Goal: Task Accomplishment & Management: Use online tool/utility

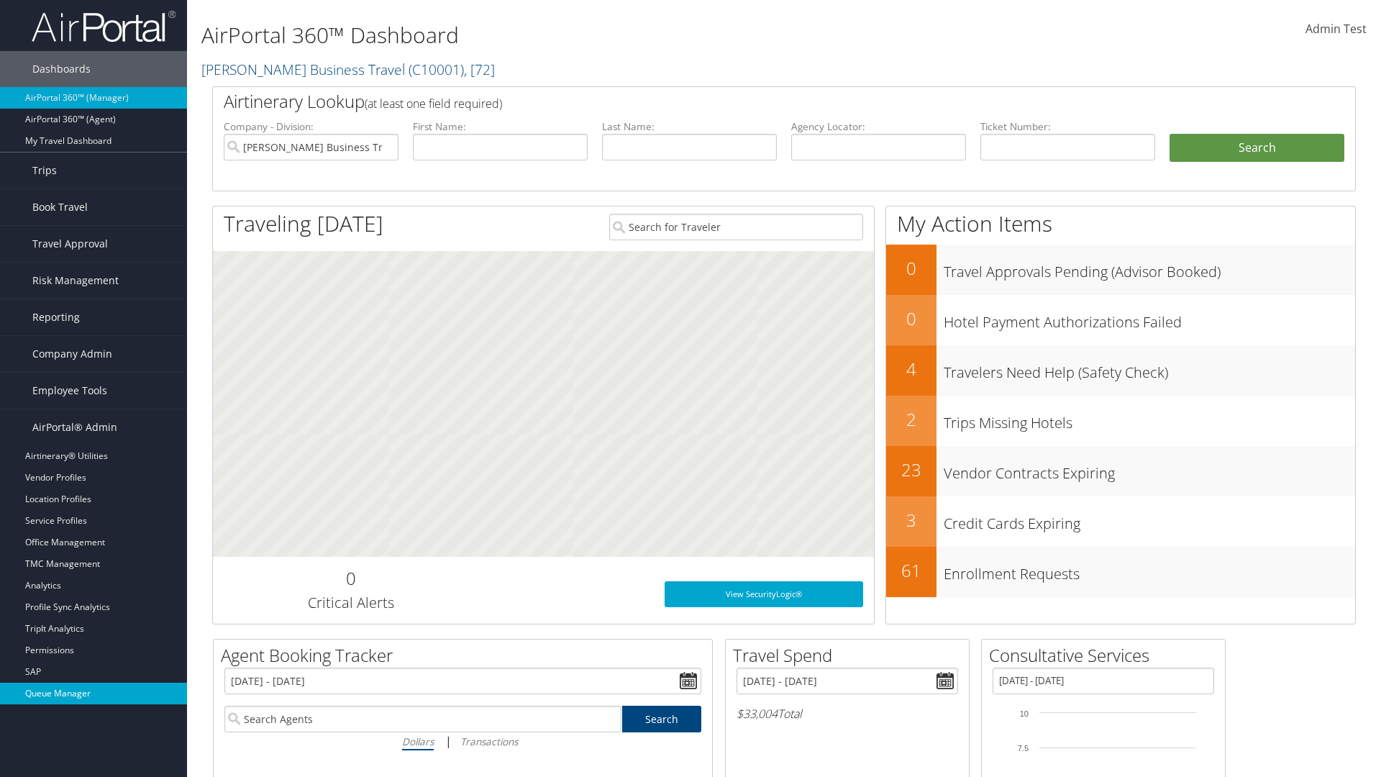
click at [93, 693] on link "Queue Manager" at bounding box center [93, 693] width 187 height 22
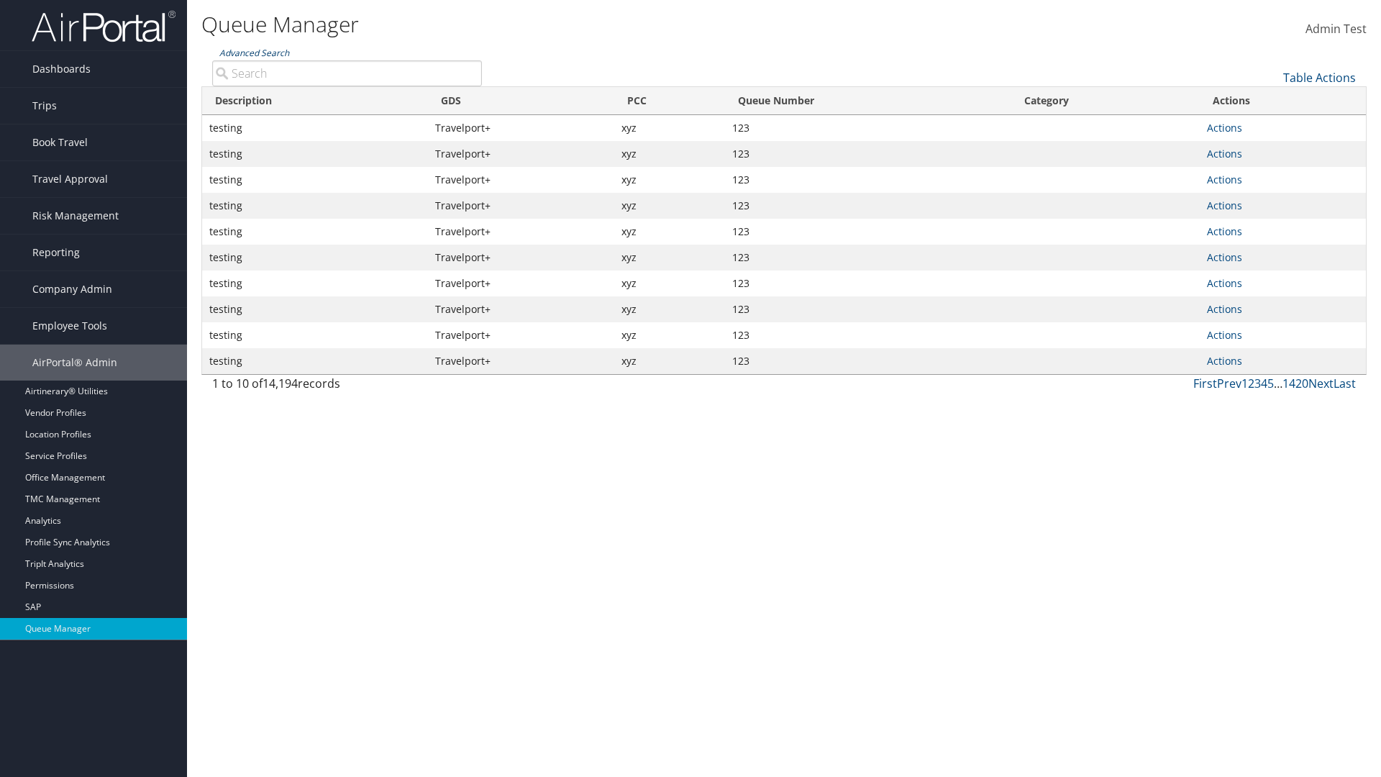
click at [254, 52] on link "Advanced Search" at bounding box center [254, 53] width 70 height 12
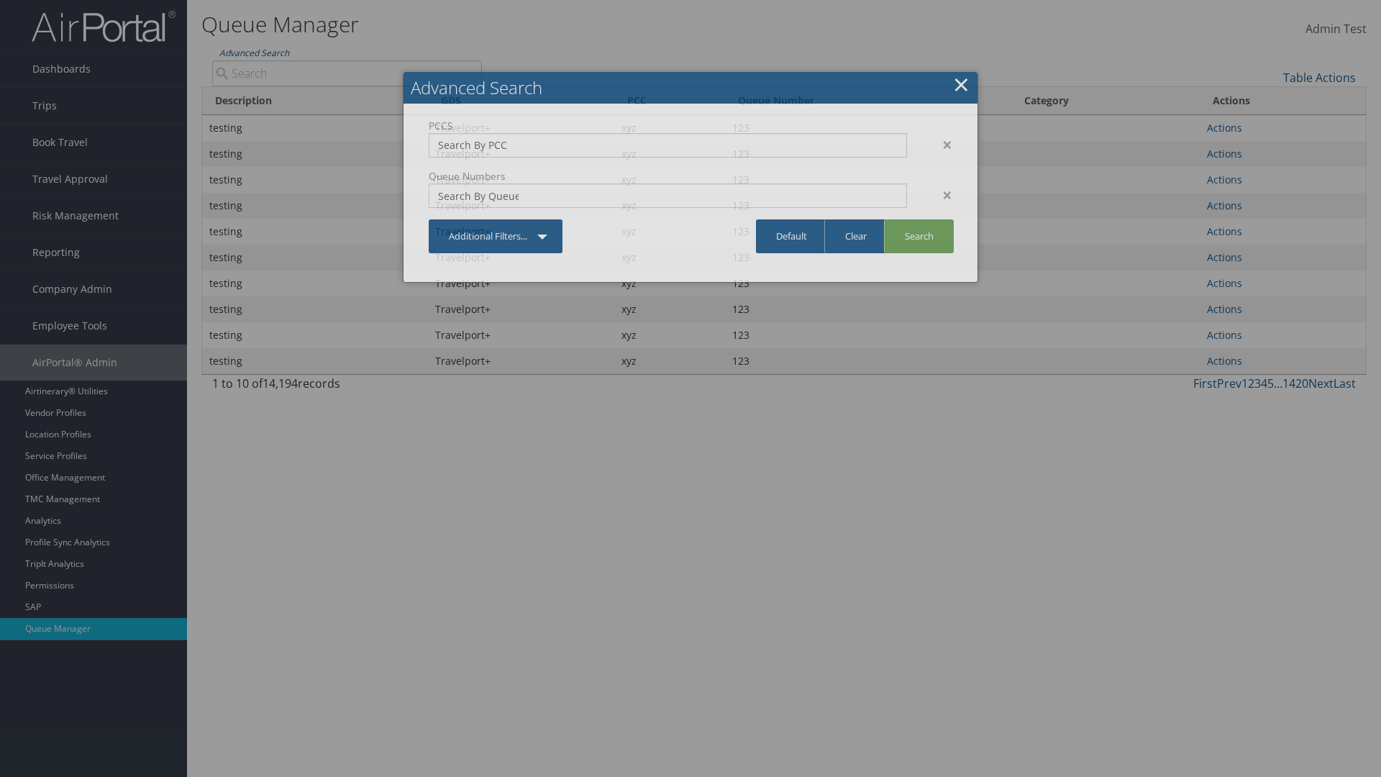
type input "test"
type input "1234"
click at [918, 236] on link "Search" at bounding box center [919, 236] width 70 height 34
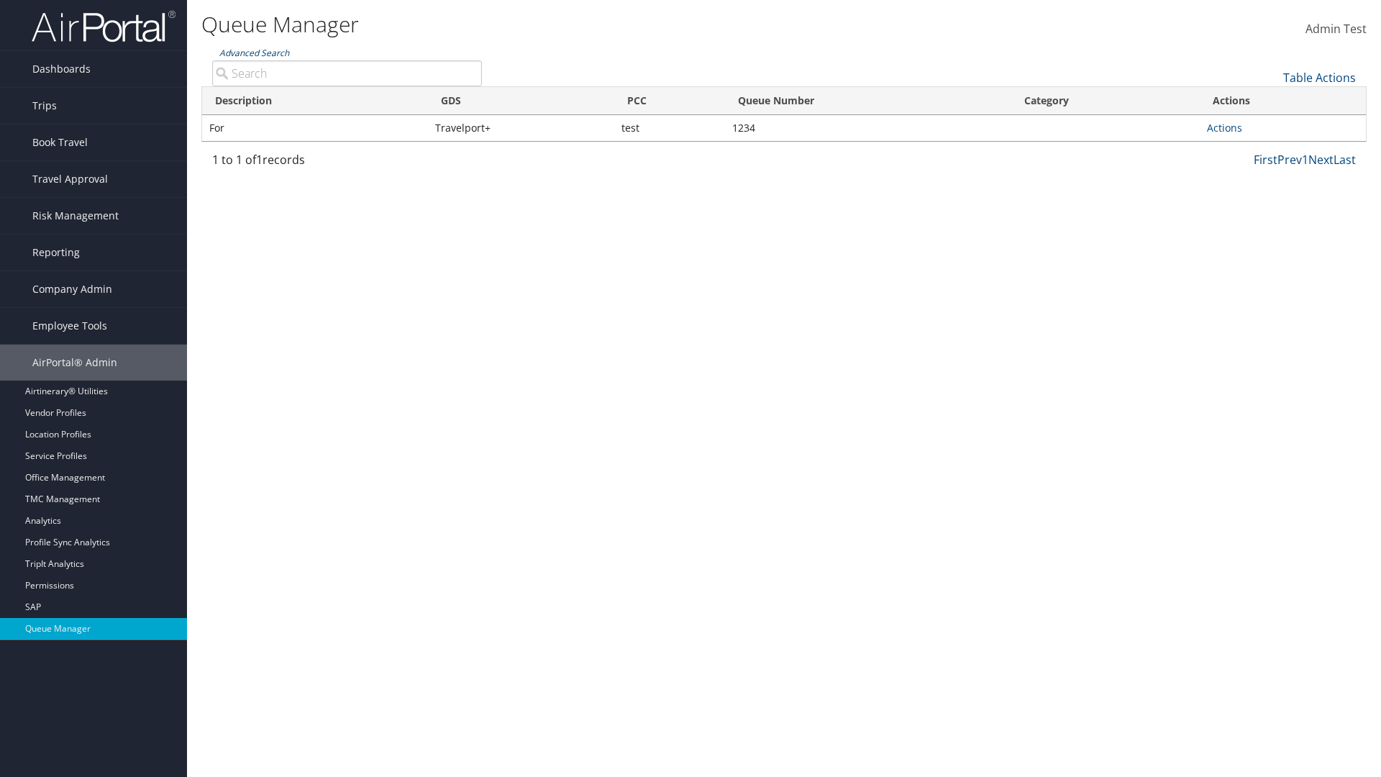
click at [254, 52] on link "Advanced Search" at bounding box center [254, 53] width 70 height 12
click at [0, 0] on link "Clear" at bounding box center [0, 0] width 0 height 0
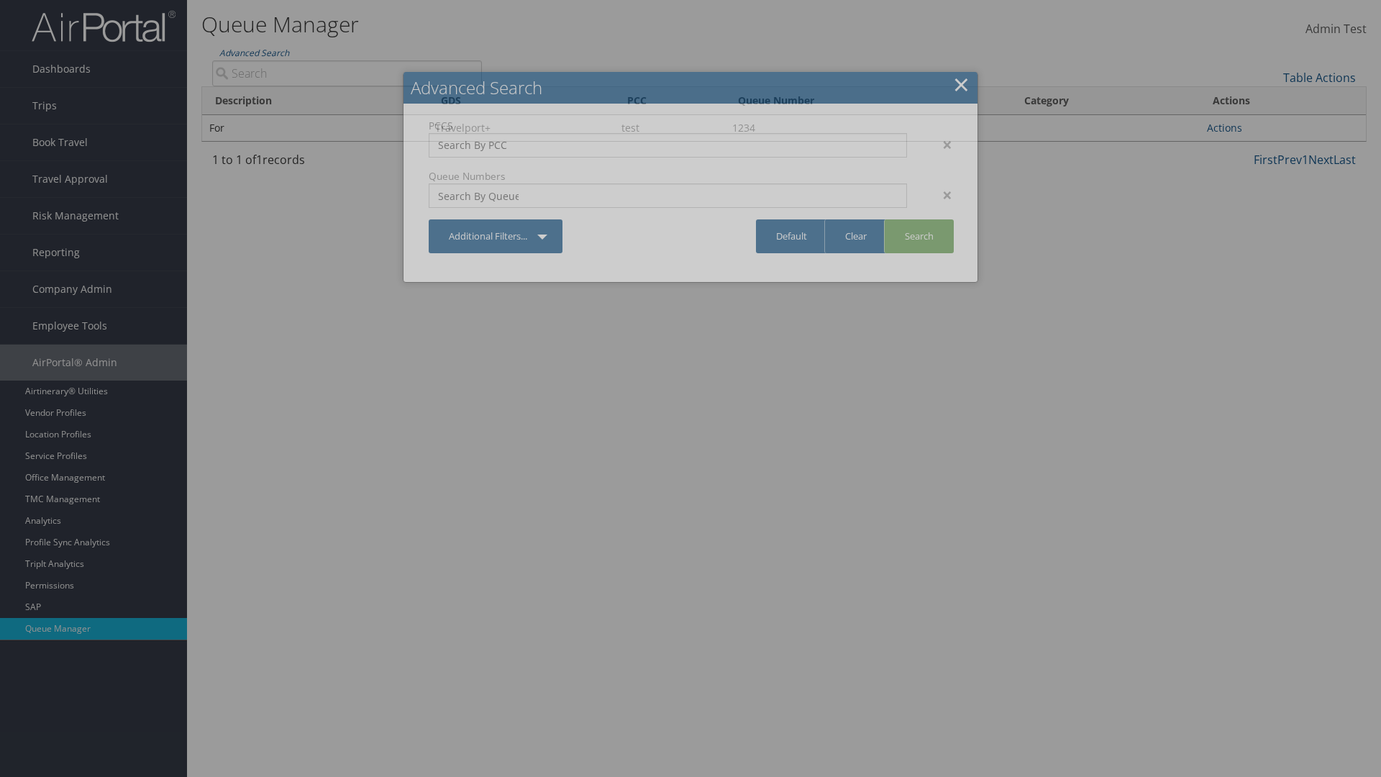
click at [961, 84] on link "×" at bounding box center [961, 84] width 17 height 29
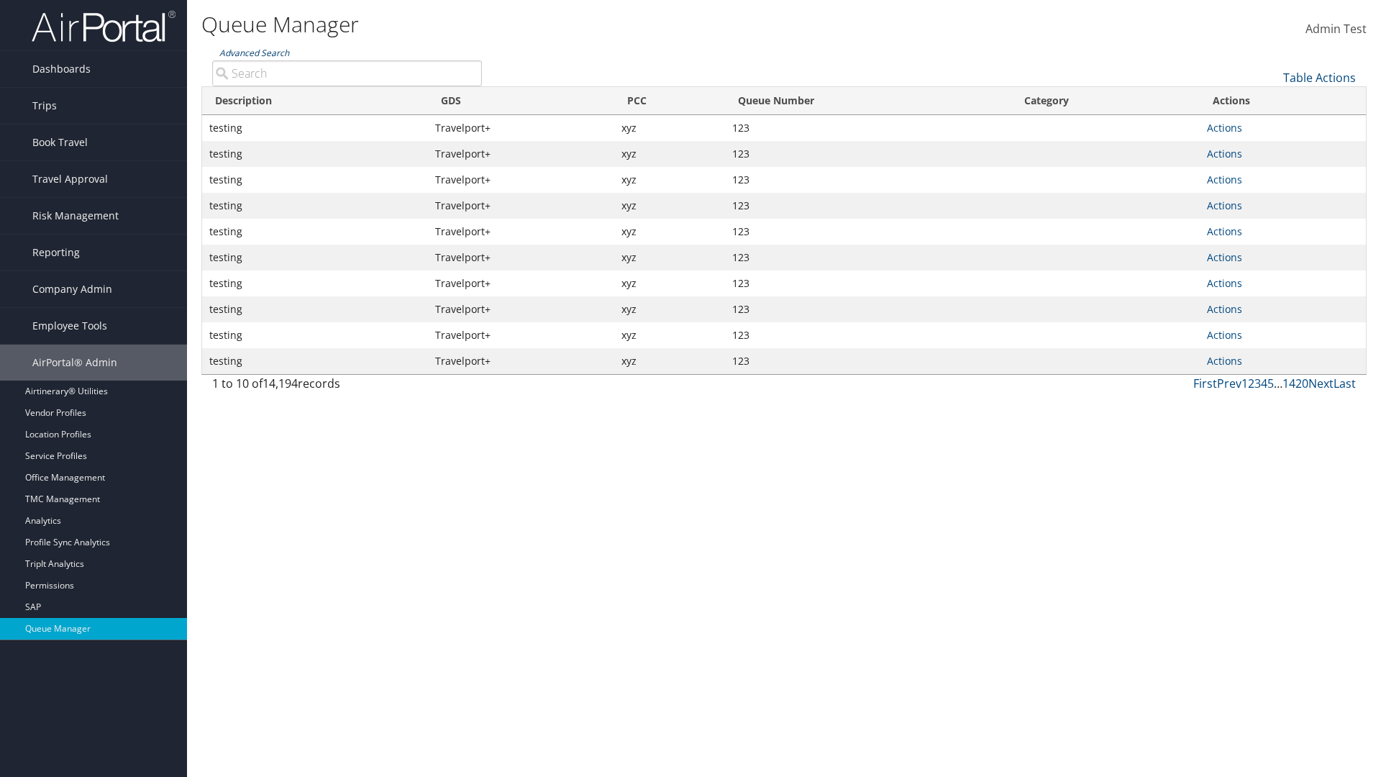
click at [254, 52] on link "Advanced Search" at bounding box center [254, 53] width 70 height 12
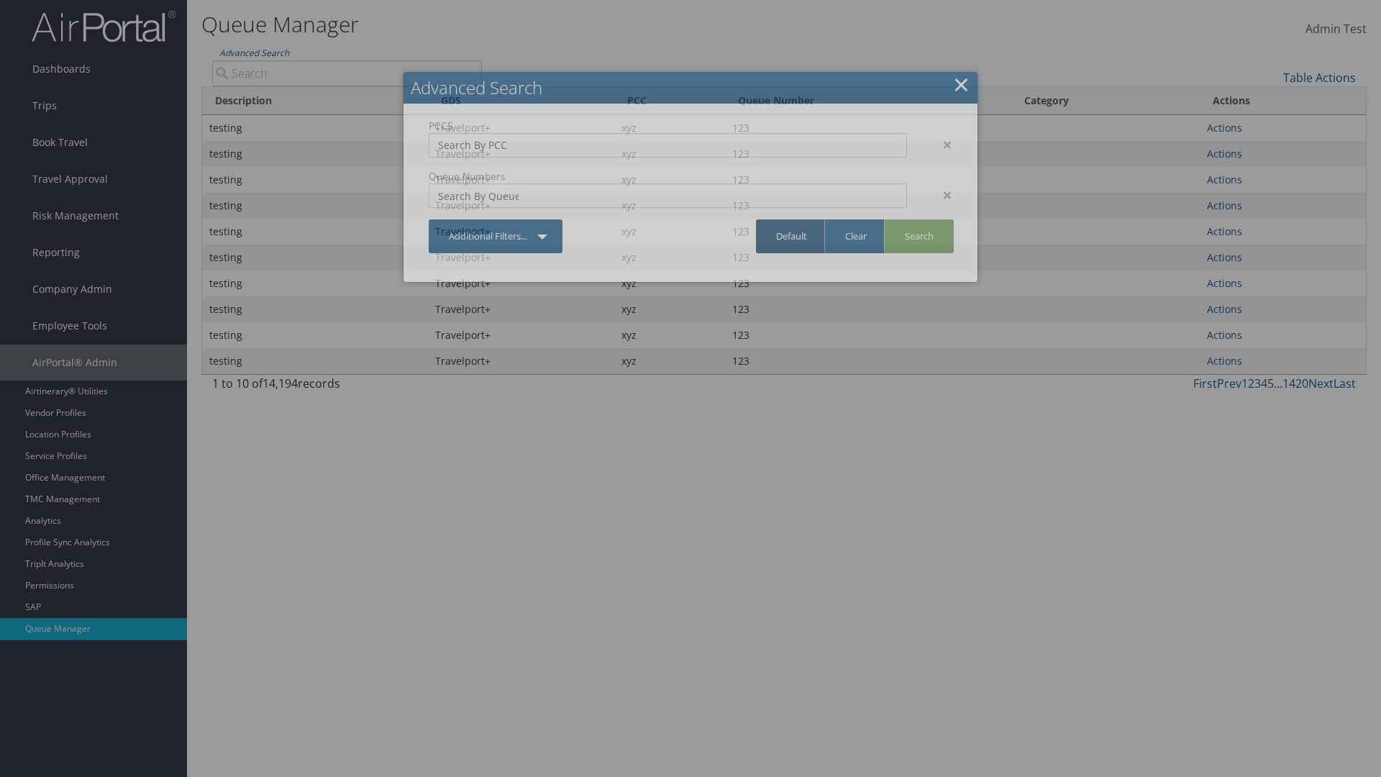
click at [791, 236] on link "Default" at bounding box center [791, 236] width 71 height 34
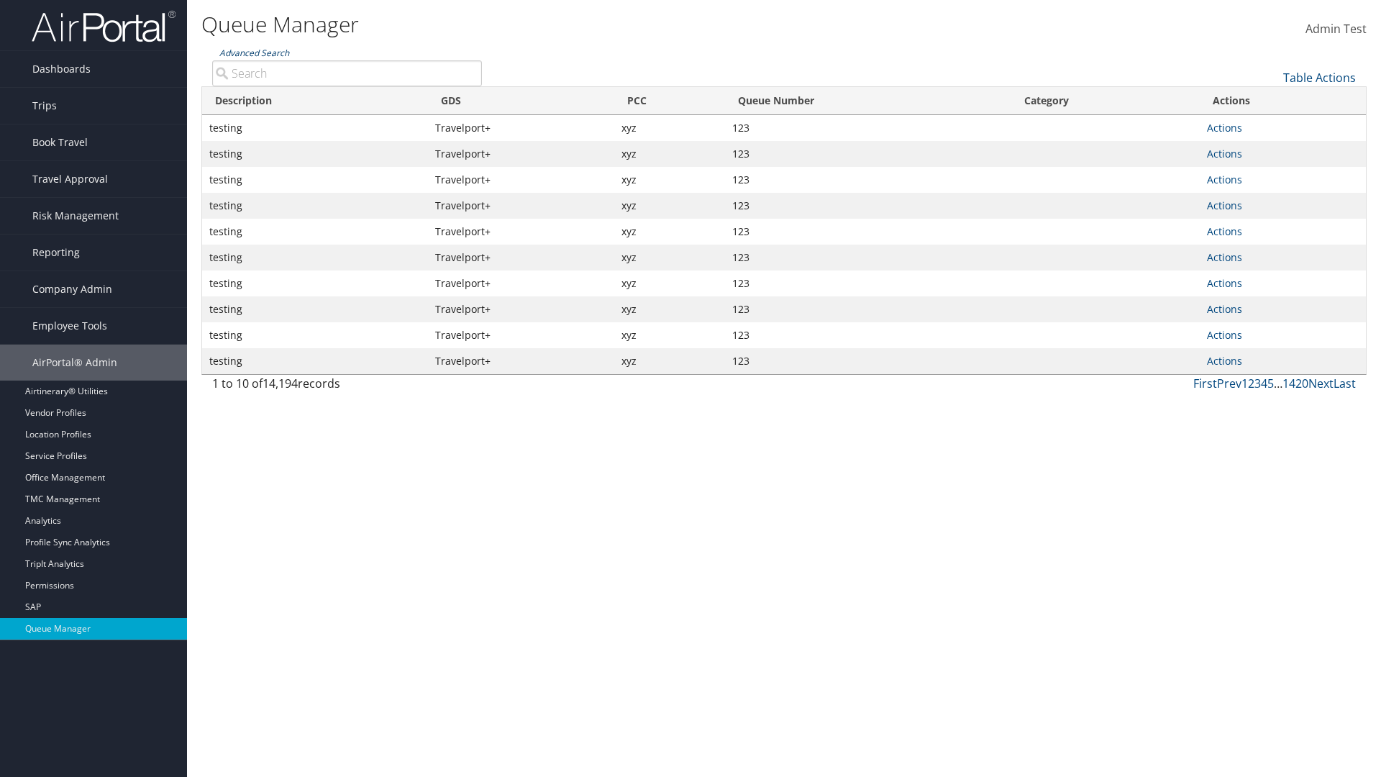
click at [254, 52] on link "Advanced Search" at bounding box center [254, 53] width 70 height 12
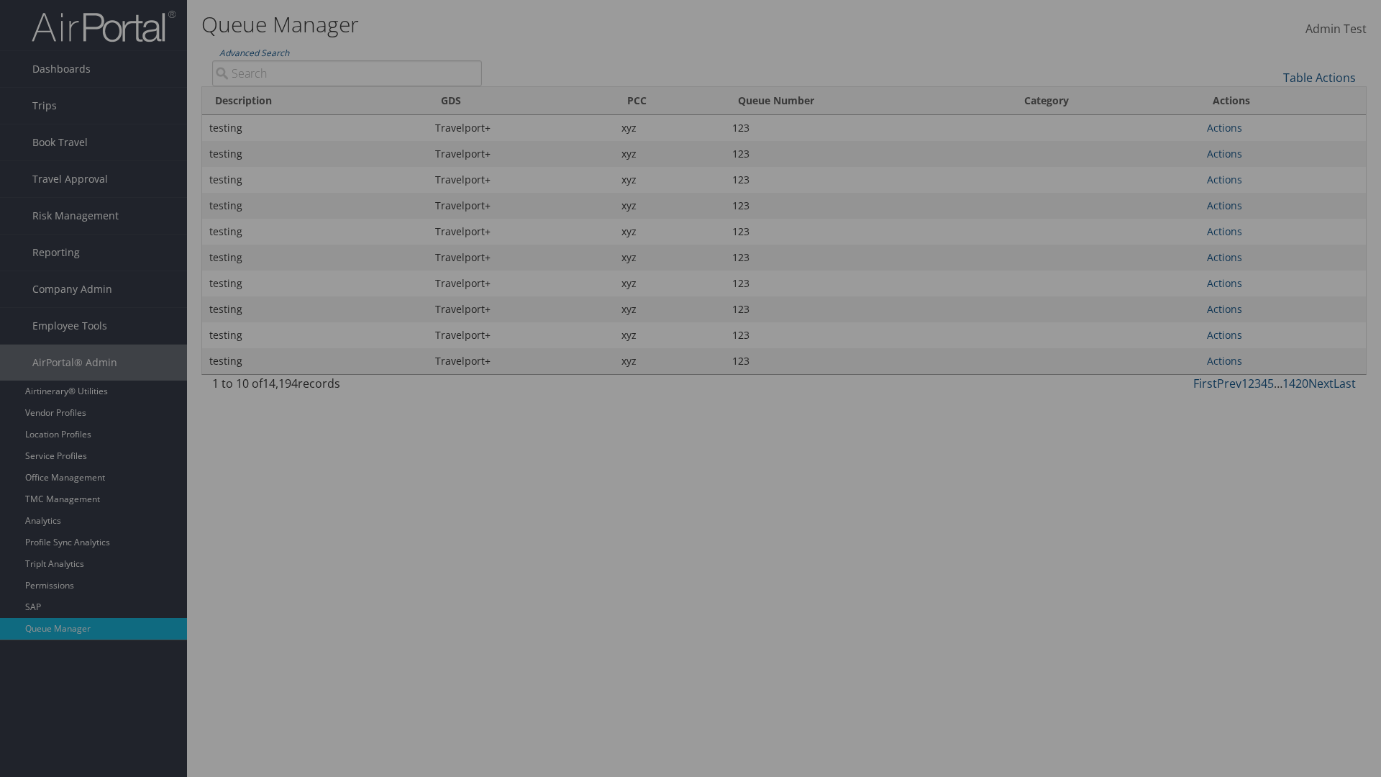
click at [0, 0] on div "×" at bounding box center [0, 0] width 0 height 0
click at [0, 0] on link "Additional Filters..." at bounding box center [0, 0] width 0 height 0
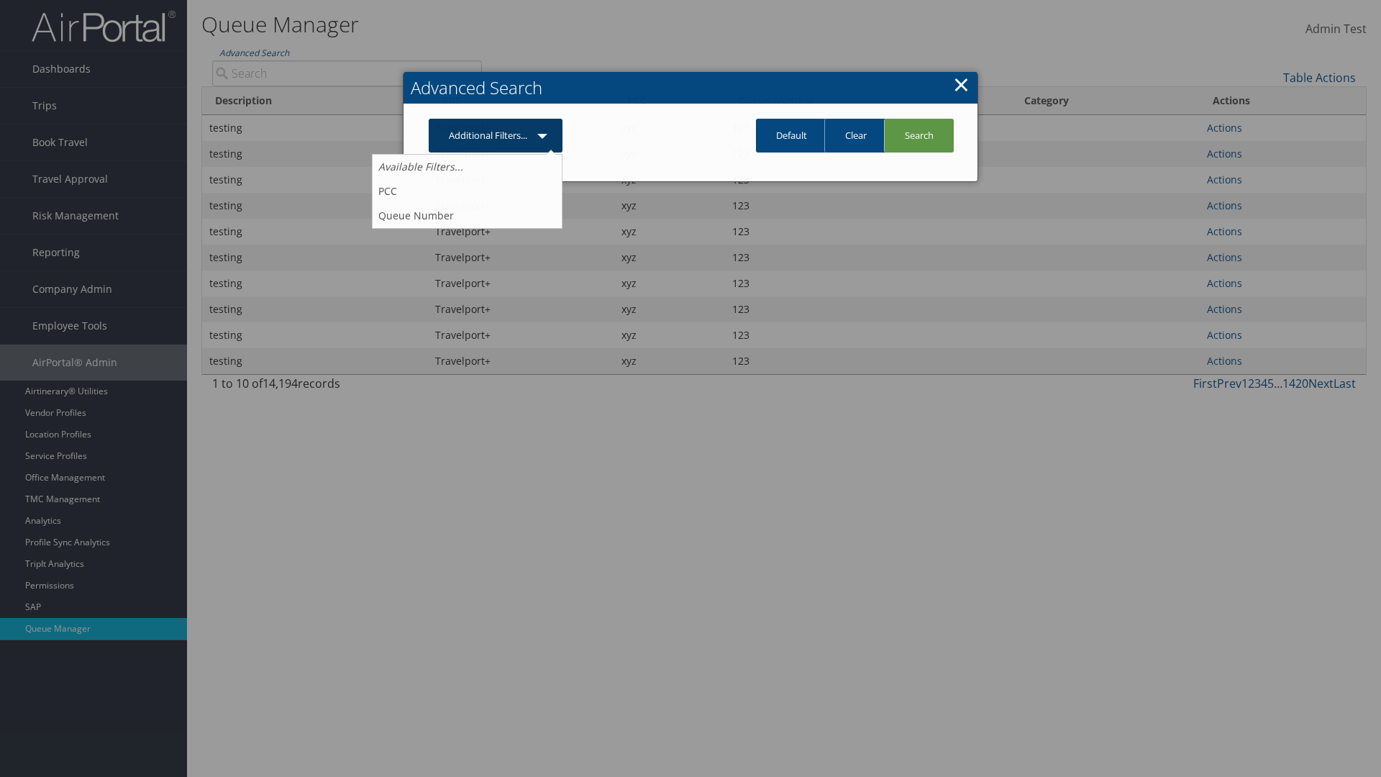
click at [467, 191] on link "PCC" at bounding box center [466, 191] width 189 height 24
click at [495, 152] on link "Additional Filters..." at bounding box center [496, 136] width 134 height 34
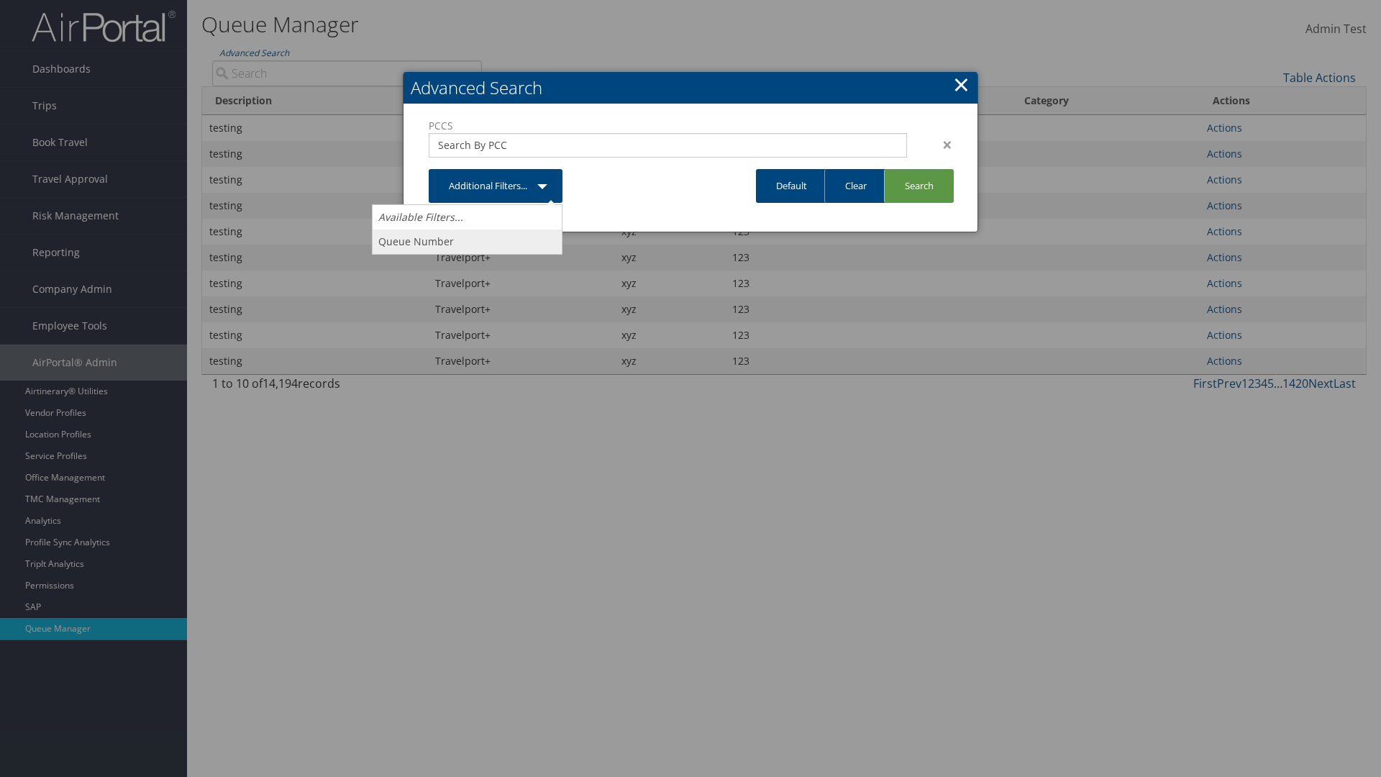
click at [467, 241] on link "Queue Number" at bounding box center [466, 241] width 189 height 24
